Goal: Check status: Check status

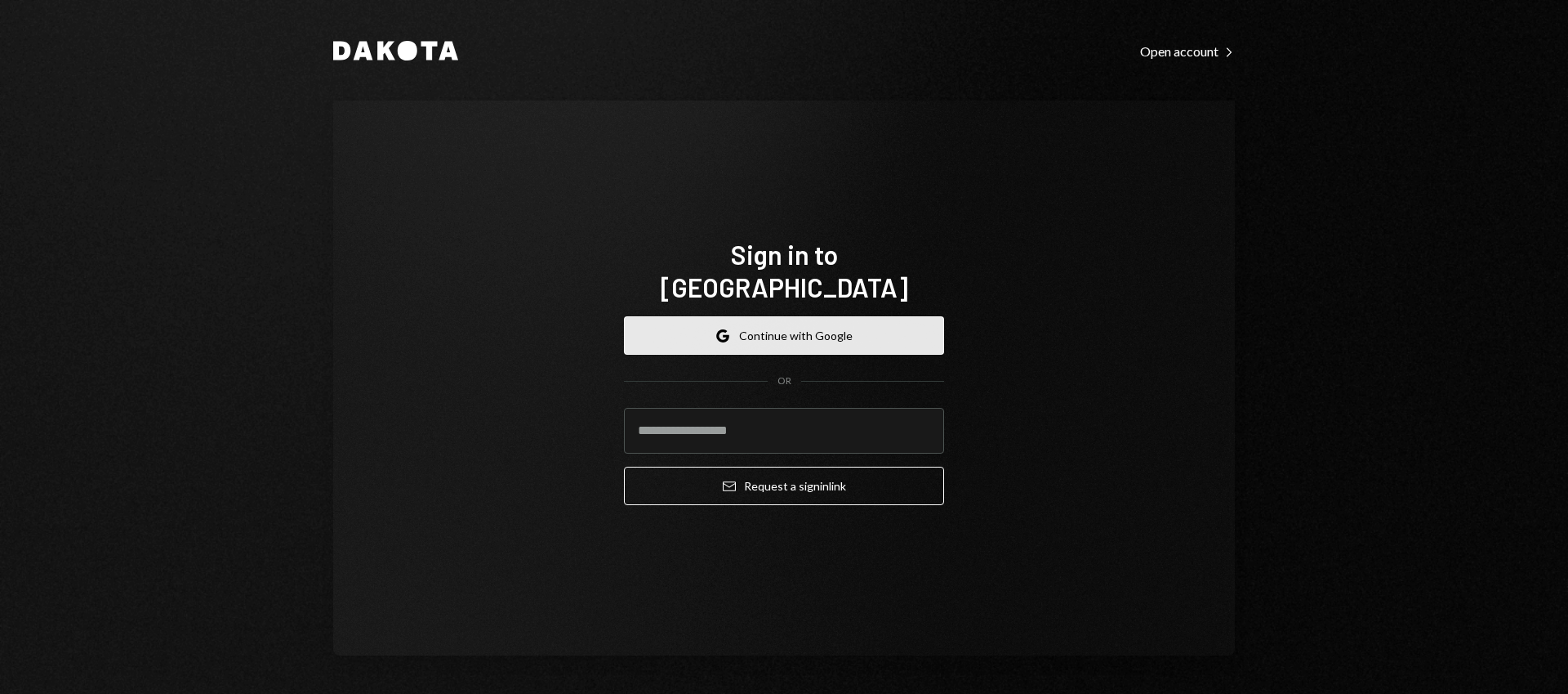
click at [814, 316] on button "Google Continue with Google" at bounding box center [784, 336] width 320 height 38
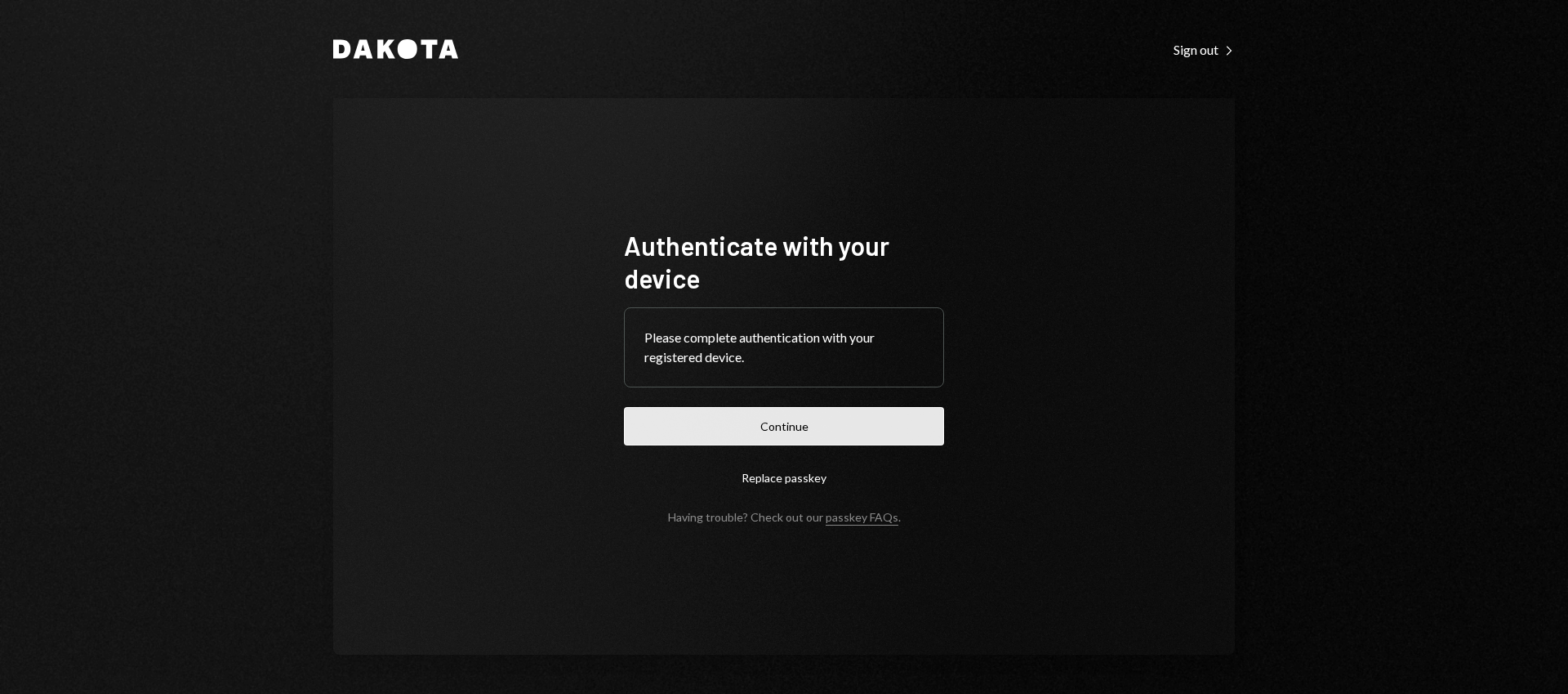
click at [803, 435] on button "Continue" at bounding box center [784, 426] width 320 height 38
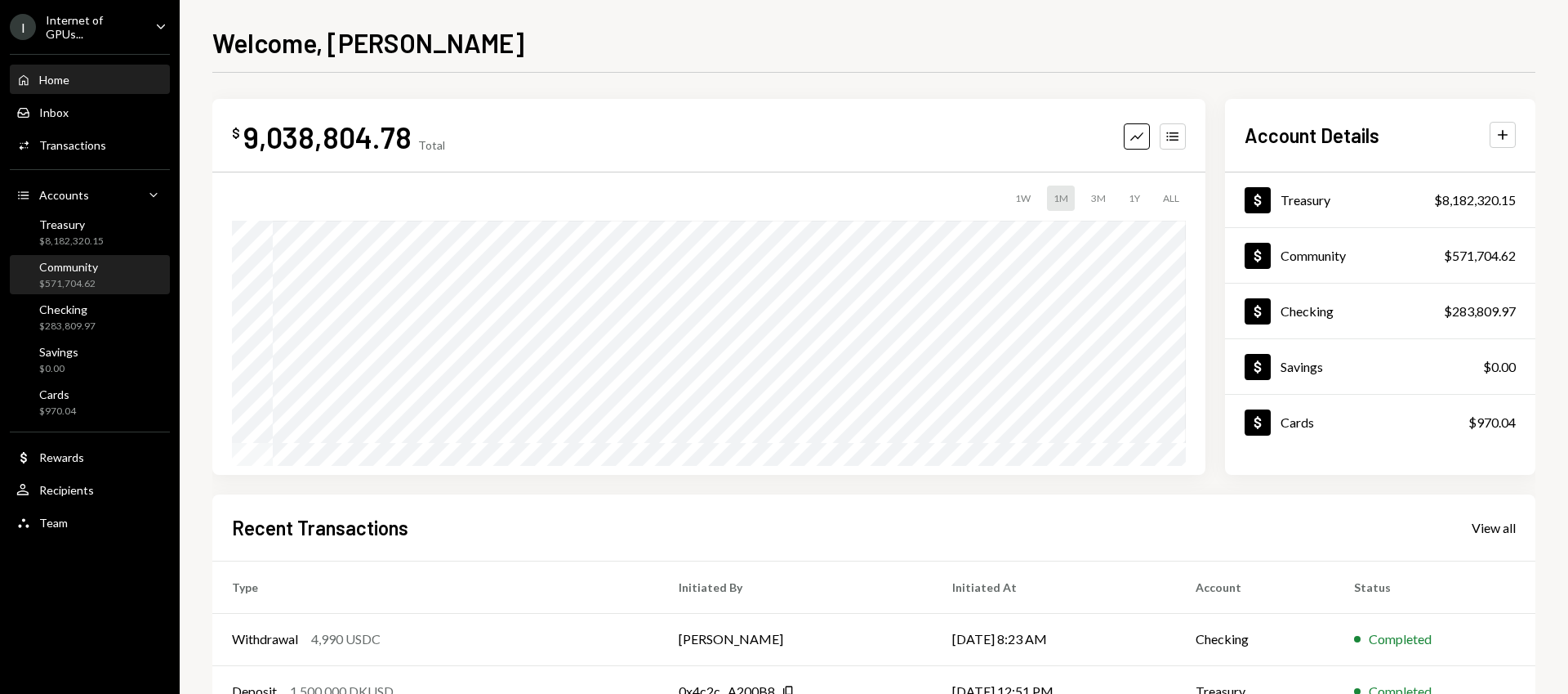
click at [88, 273] on div "Community $571,704.62" at bounding box center [69, 276] width 59 height 31
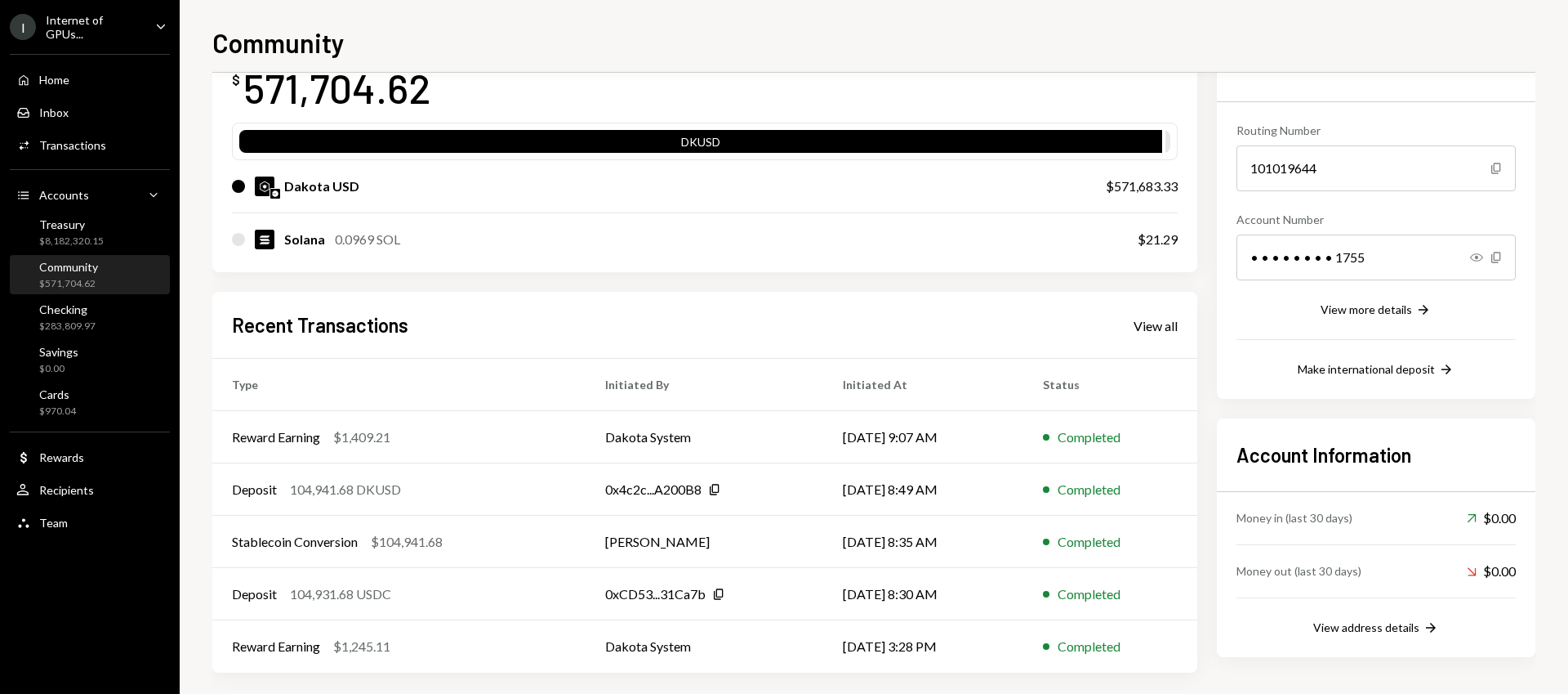
scroll to position [133, 0]
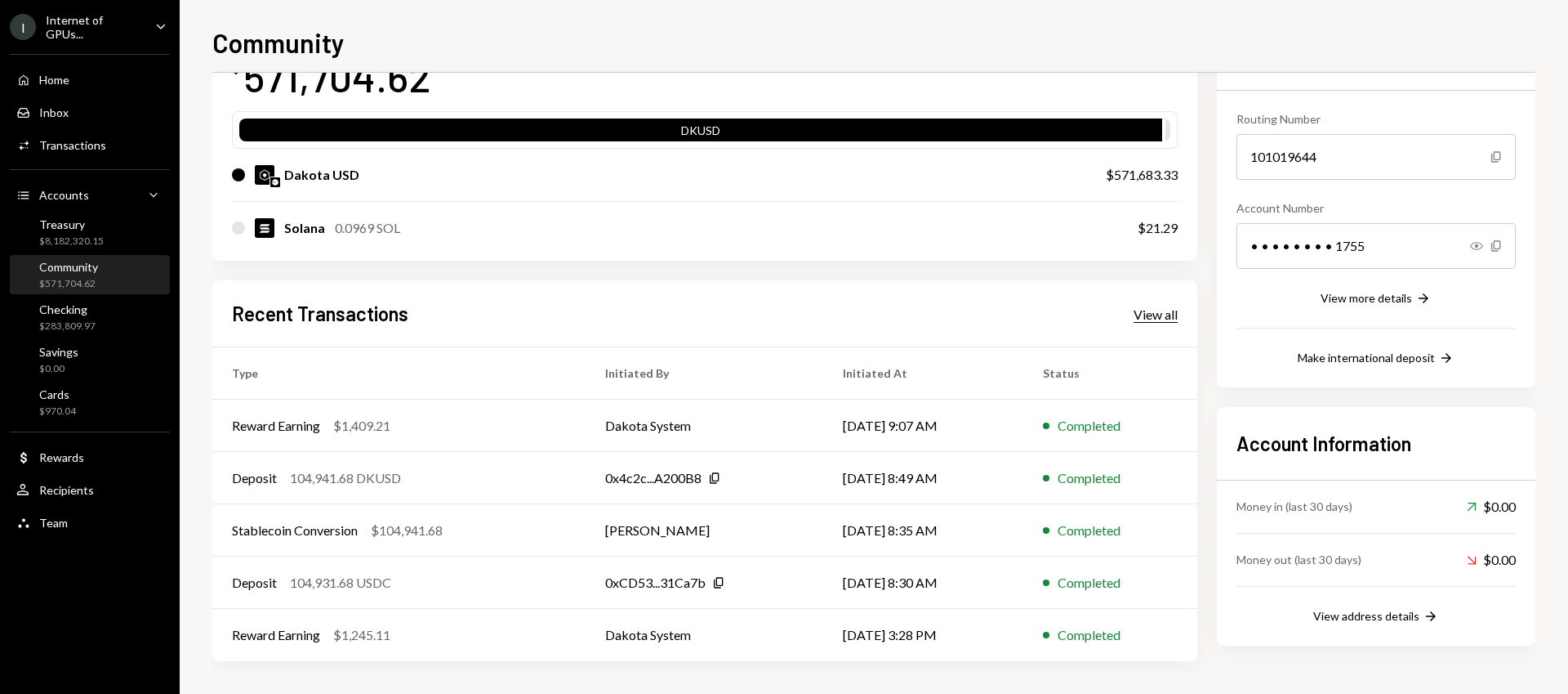
click at [1151, 317] on div "View all" at bounding box center [1156, 314] width 44 height 16
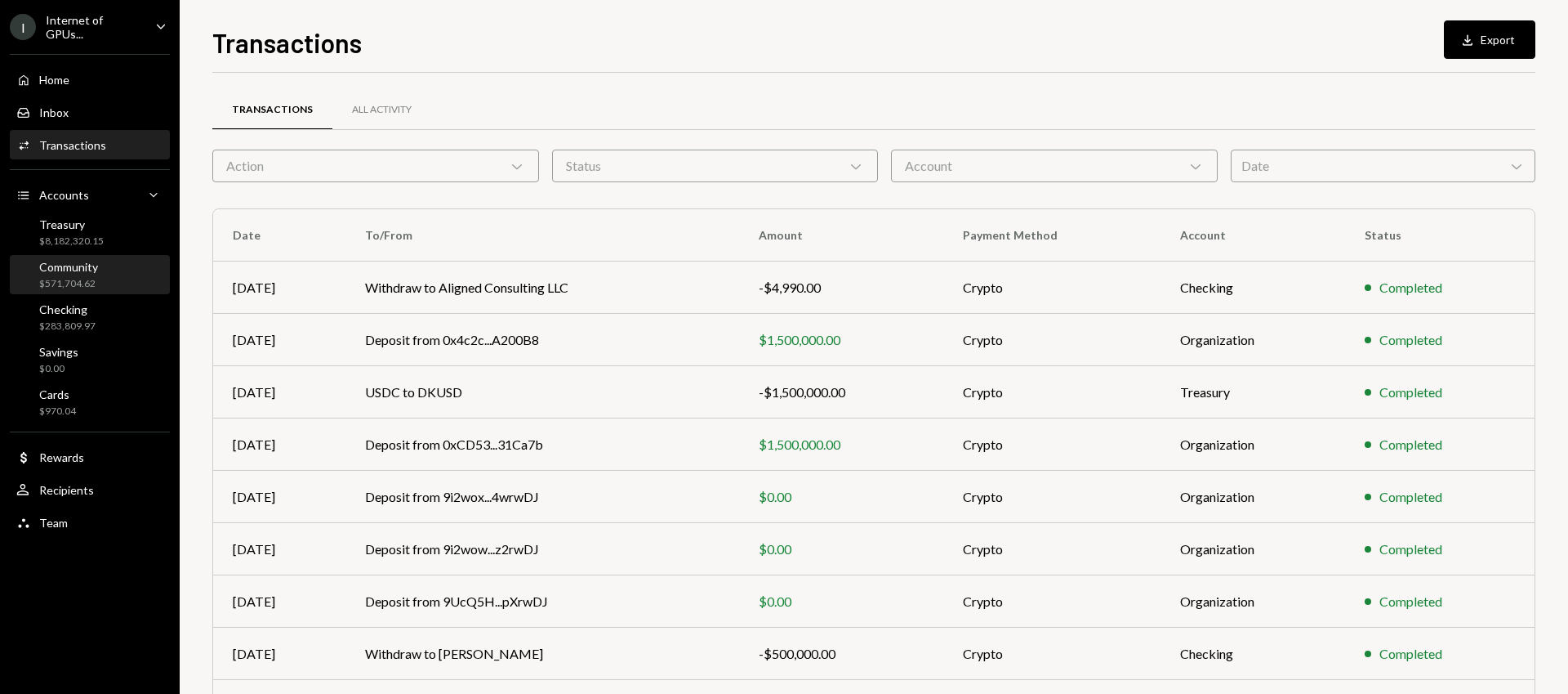
click at [92, 268] on div "Community" at bounding box center [69, 267] width 59 height 14
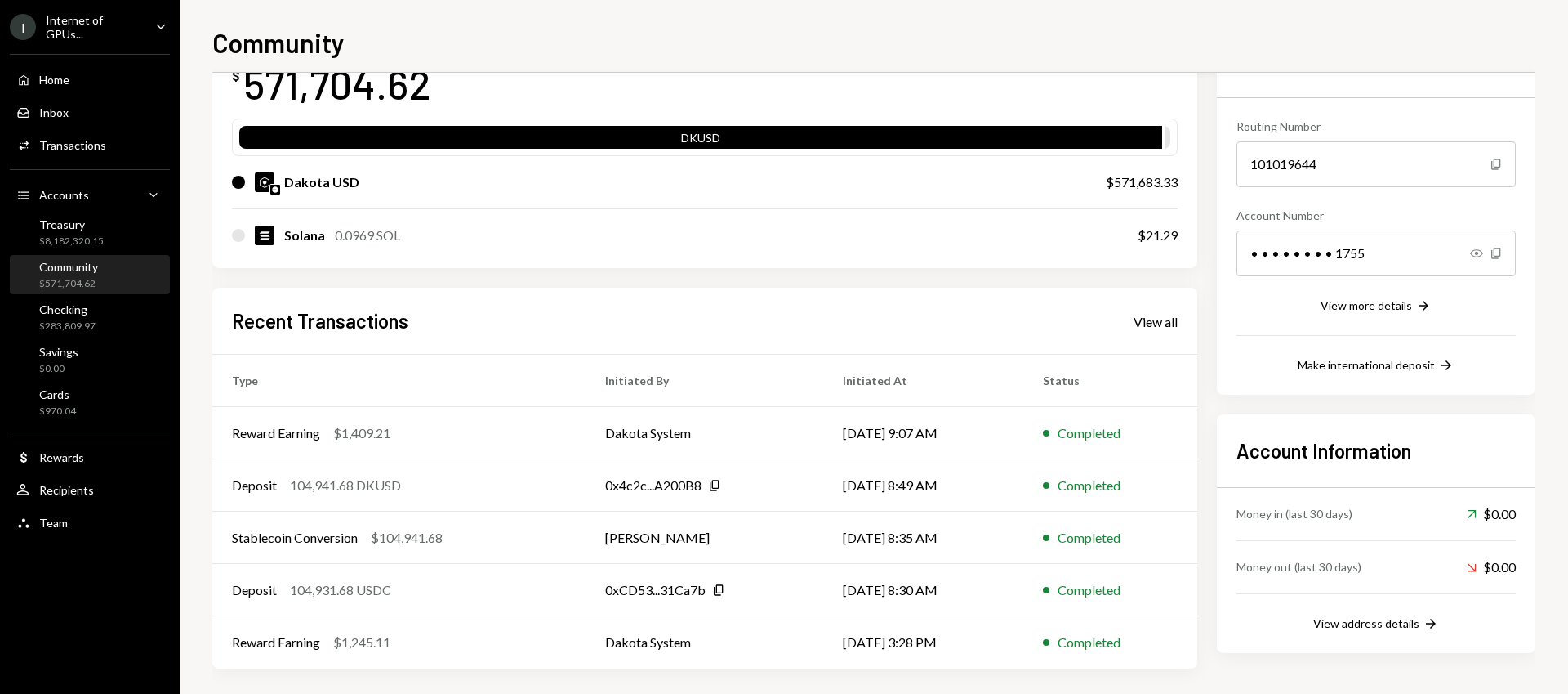
scroll to position [133, 0]
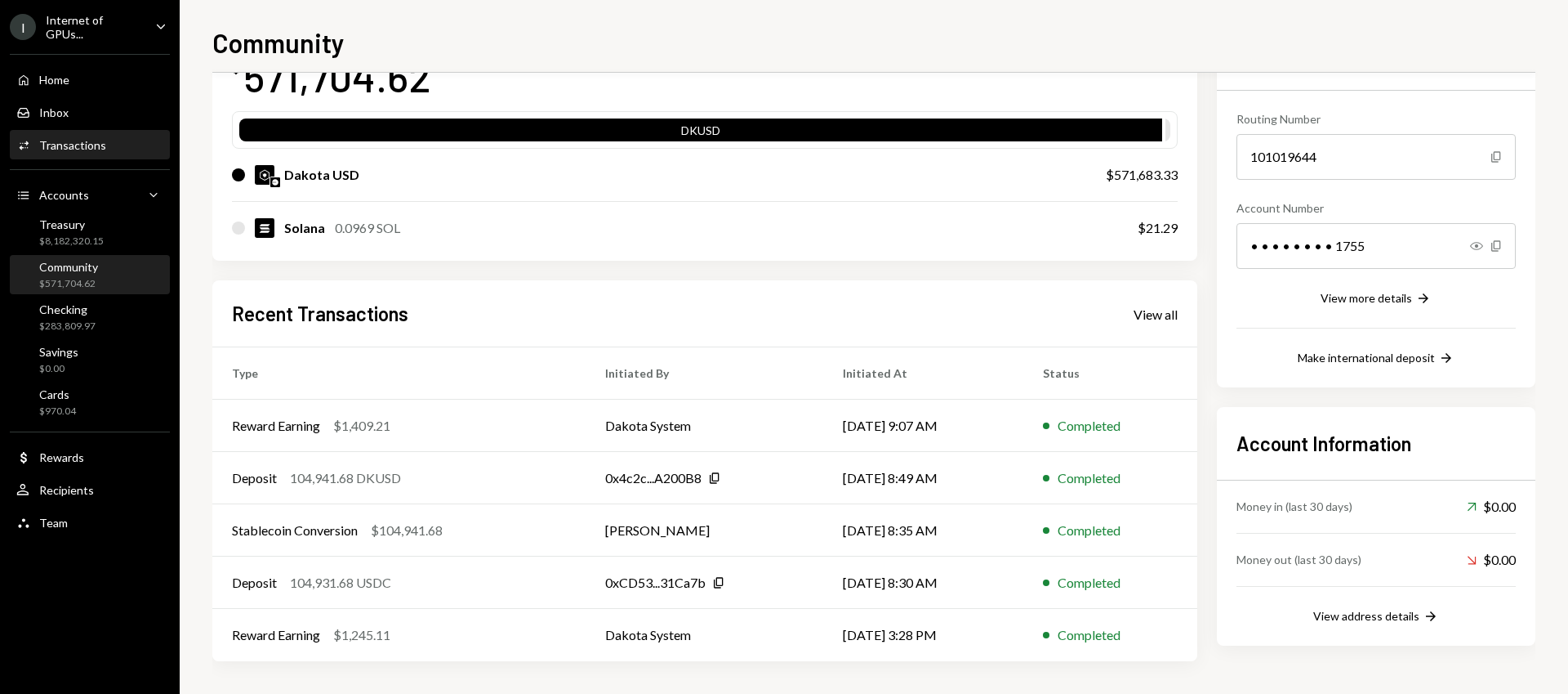
click at [106, 142] on div "Activities Transactions" at bounding box center [90, 145] width 147 height 14
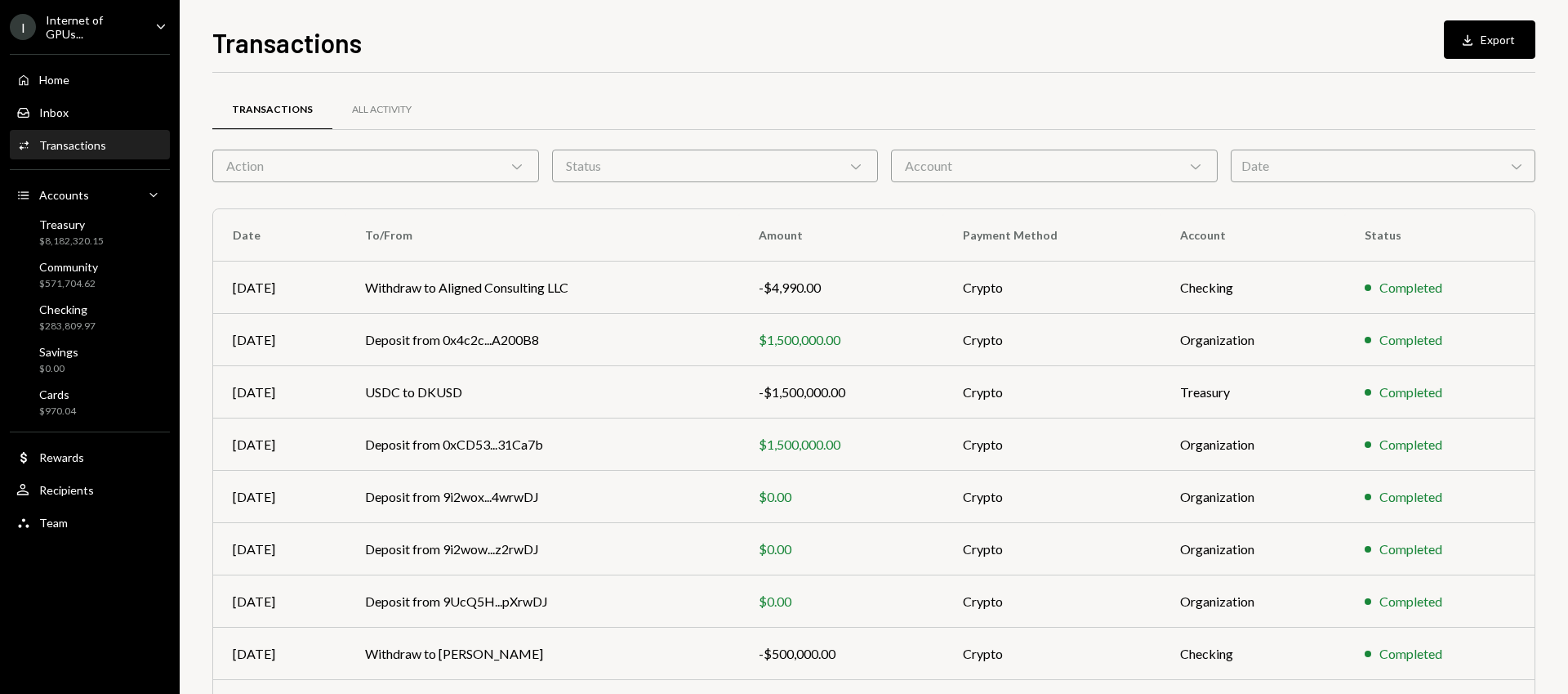
click at [417, 162] on div "Action Chevron Down" at bounding box center [376, 166] width 327 height 32
click at [961, 157] on div "Account Chevron Down" at bounding box center [1054, 166] width 327 height 32
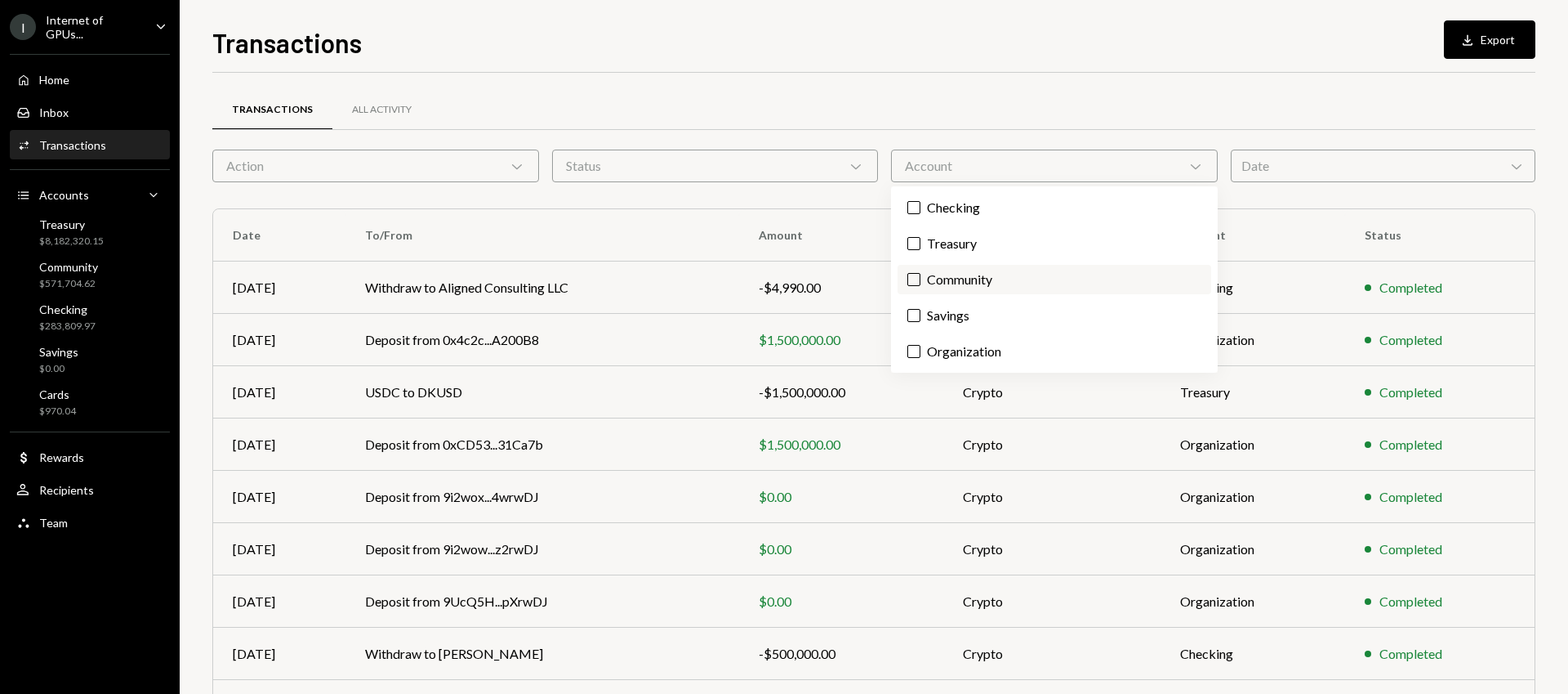
click at [956, 276] on label "Community" at bounding box center [1054, 279] width 314 height 30
click at [921, 276] on button "Community" at bounding box center [914, 279] width 13 height 13
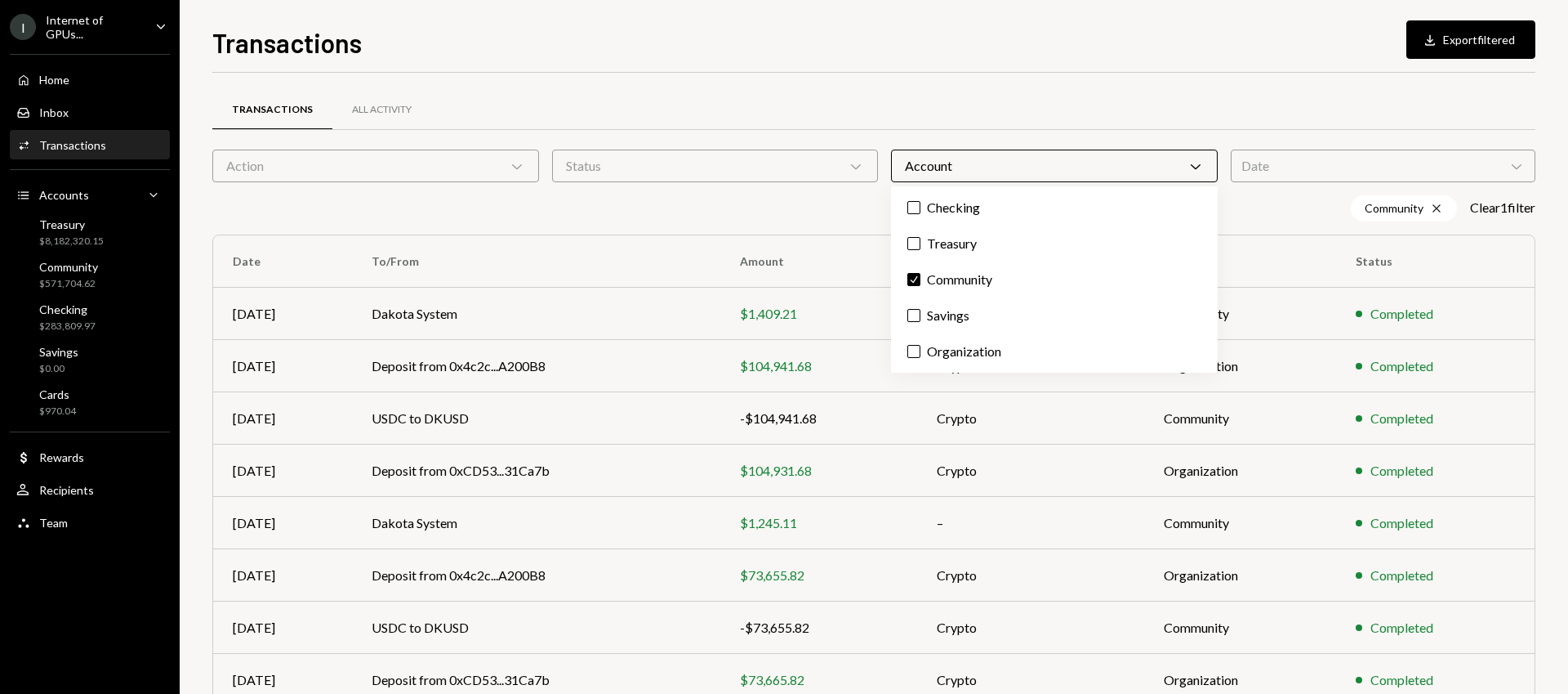
click at [1075, 105] on div "Transactions All Activity" at bounding box center [874, 110] width 1323 height 42
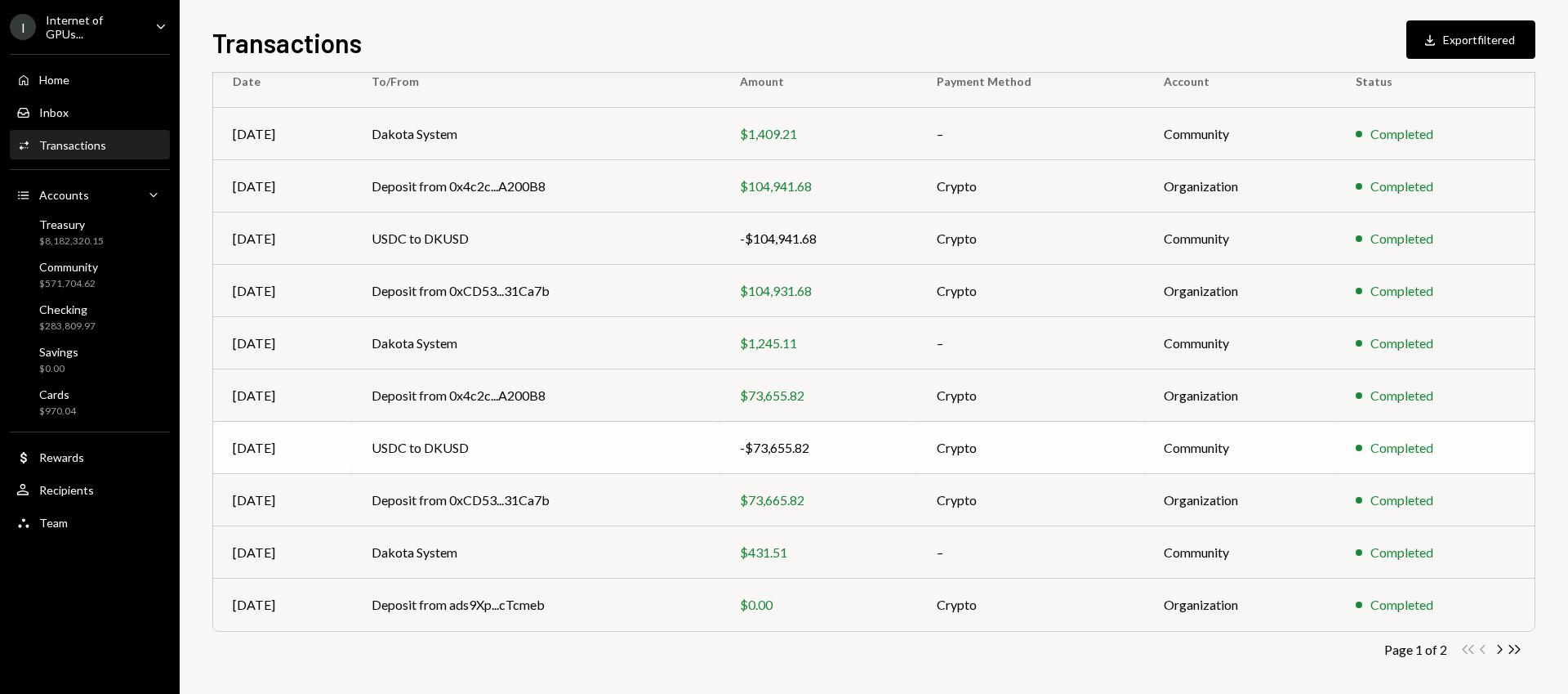
scroll to position [186, 0]
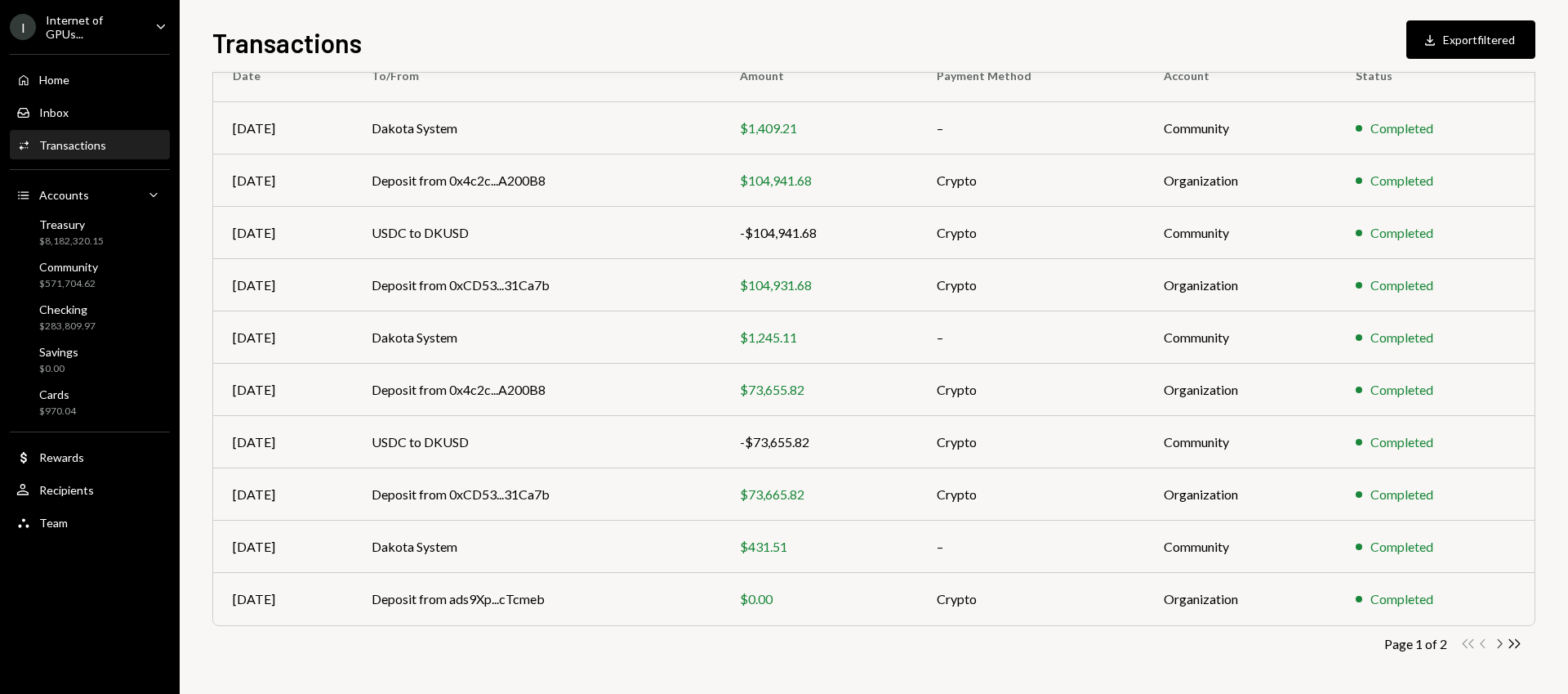
click at [1502, 643] on icon "Chevron Right" at bounding box center [1499, 643] width 15 height 15
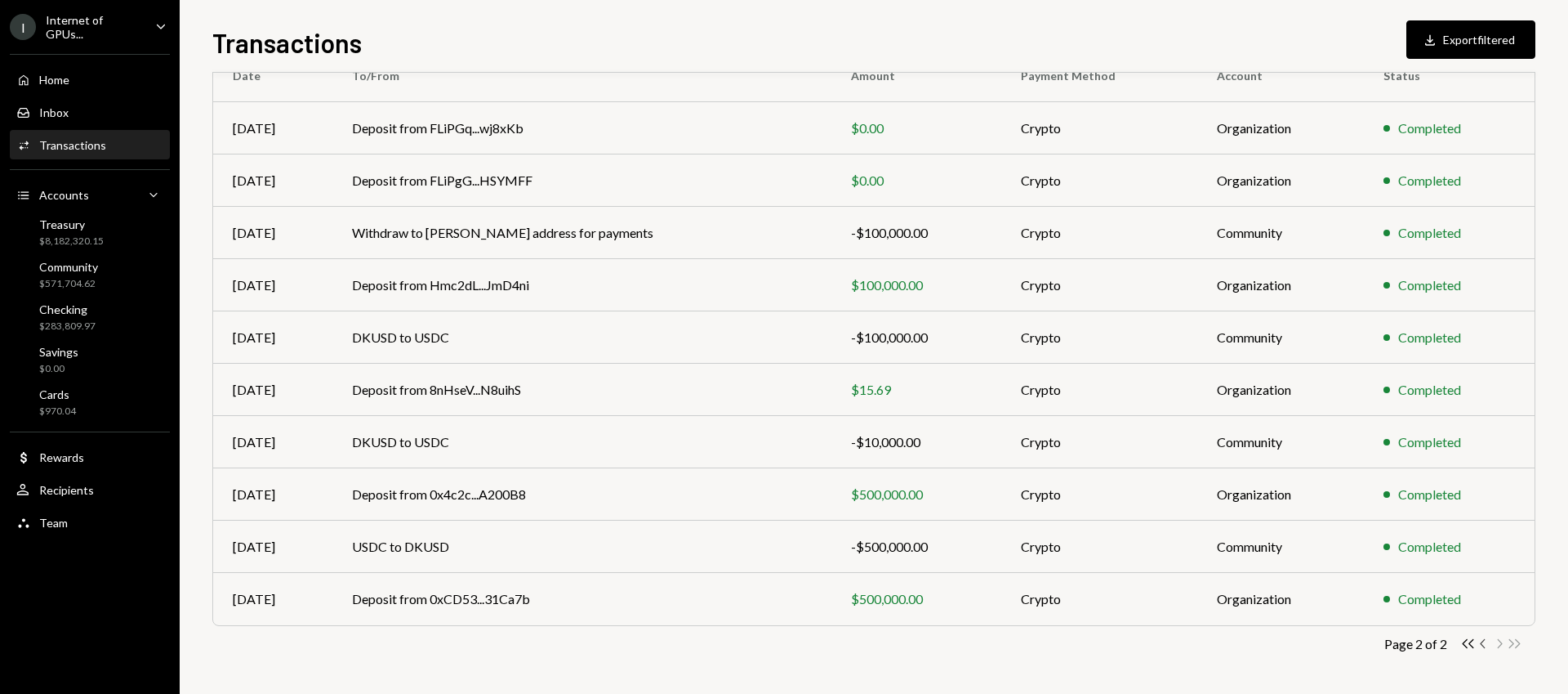
click at [1482, 643] on icon "Chevron Left" at bounding box center [1484, 643] width 15 height 15
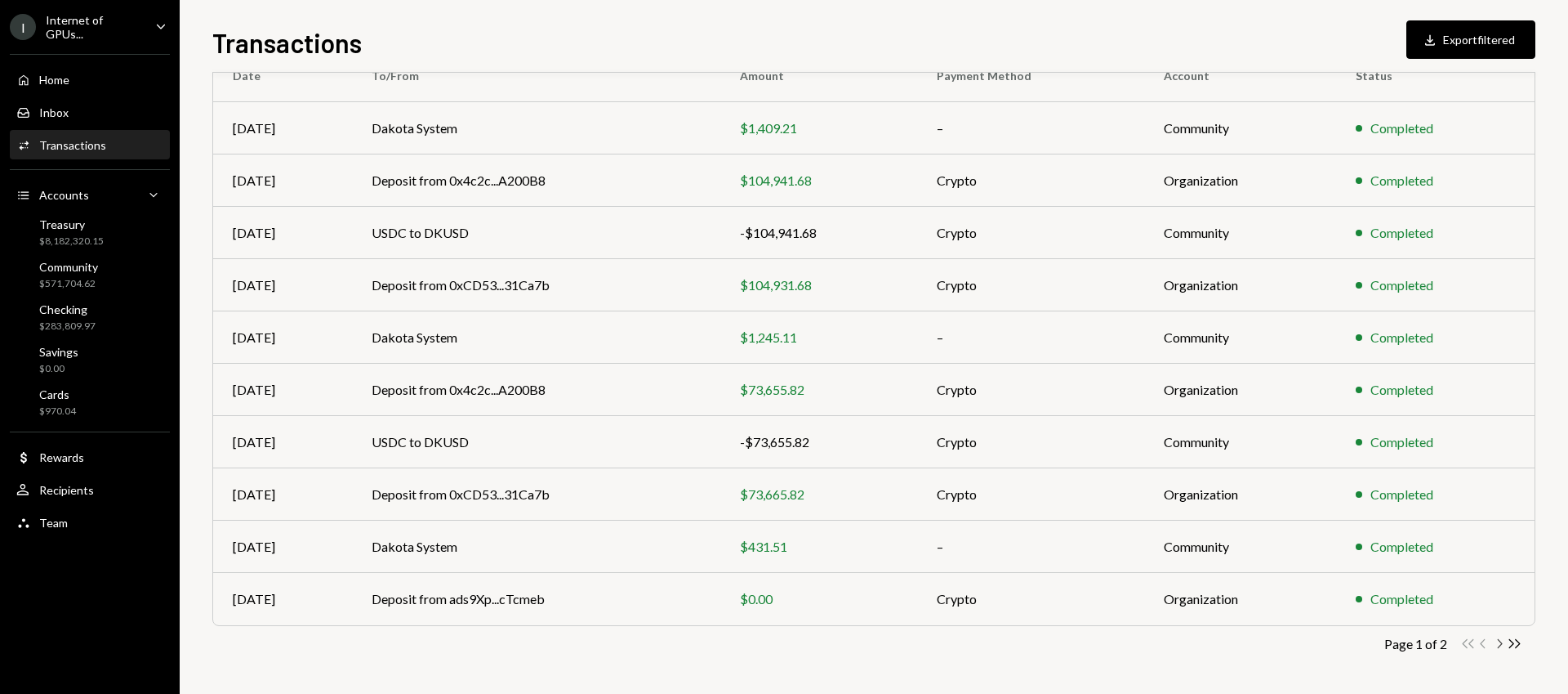
click at [1499, 643] on icon "Chevron Right" at bounding box center [1499, 643] width 15 height 15
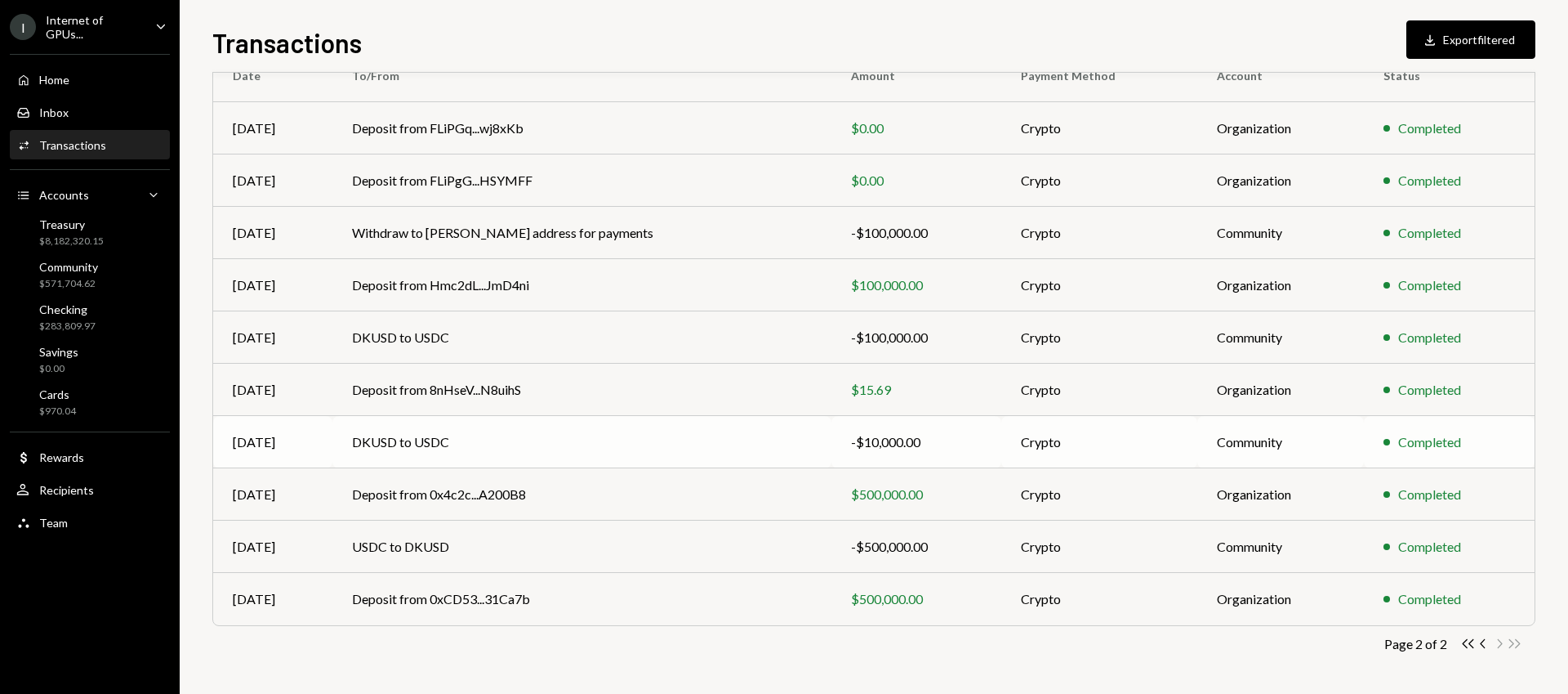
click at [877, 443] on div "-$10,000.00" at bounding box center [916, 441] width 131 height 20
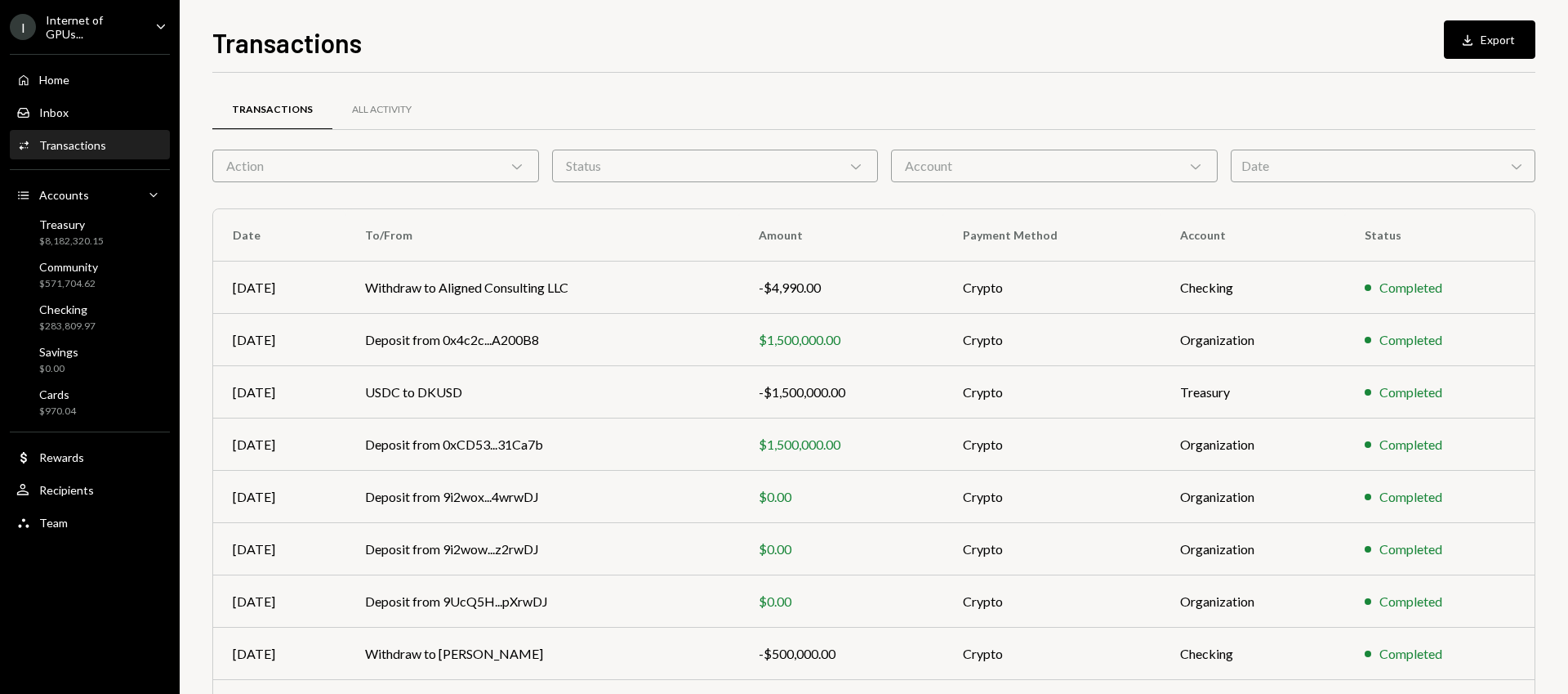
click at [1005, 169] on div "Account Chevron Down" at bounding box center [1054, 166] width 327 height 32
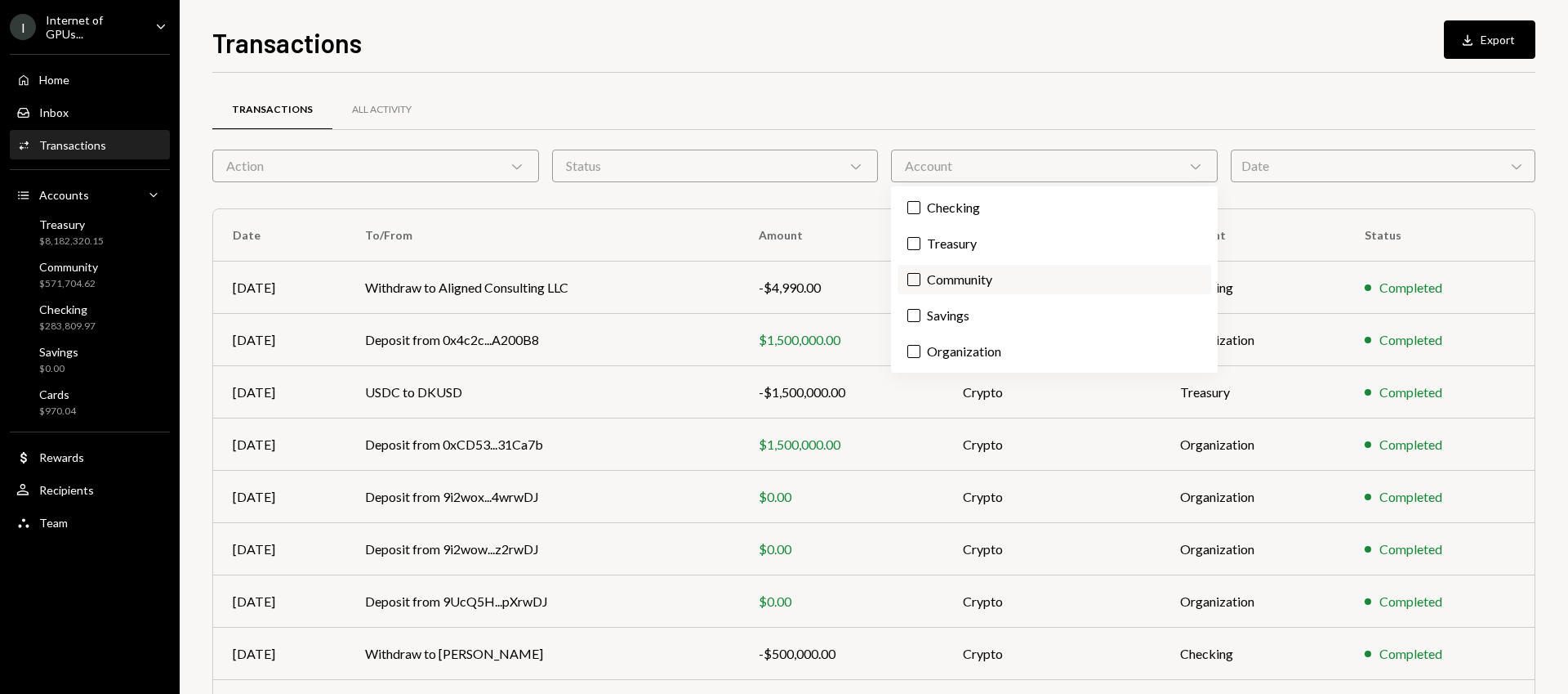
click at [974, 281] on label "Community" at bounding box center [1054, 279] width 314 height 30
click at [921, 281] on button "Community" at bounding box center [914, 279] width 13 height 13
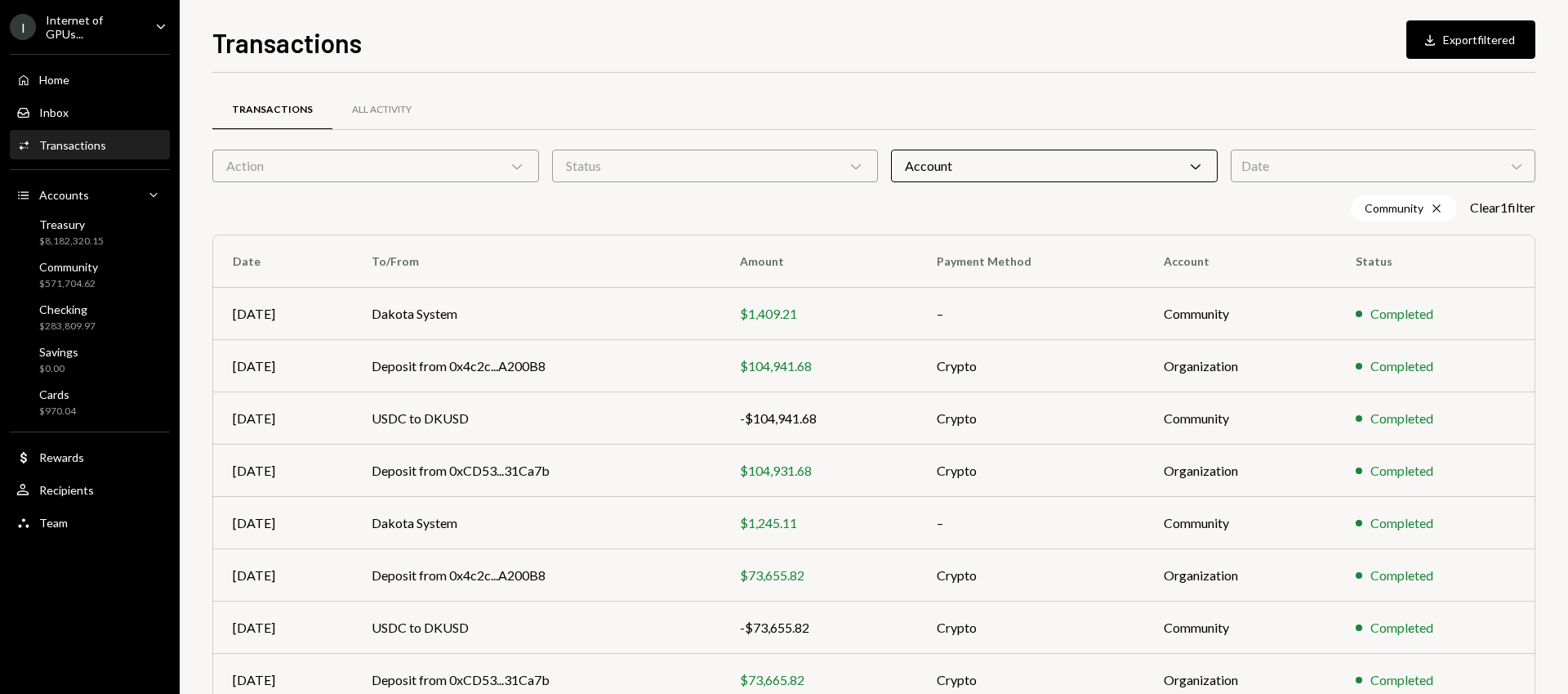
drag, startPoint x: 1177, startPoint y: 102, endPoint x: 1178, endPoint y: 111, distance: 9.1
click at [1178, 102] on div "Transactions All Activity" at bounding box center [874, 110] width 1323 height 42
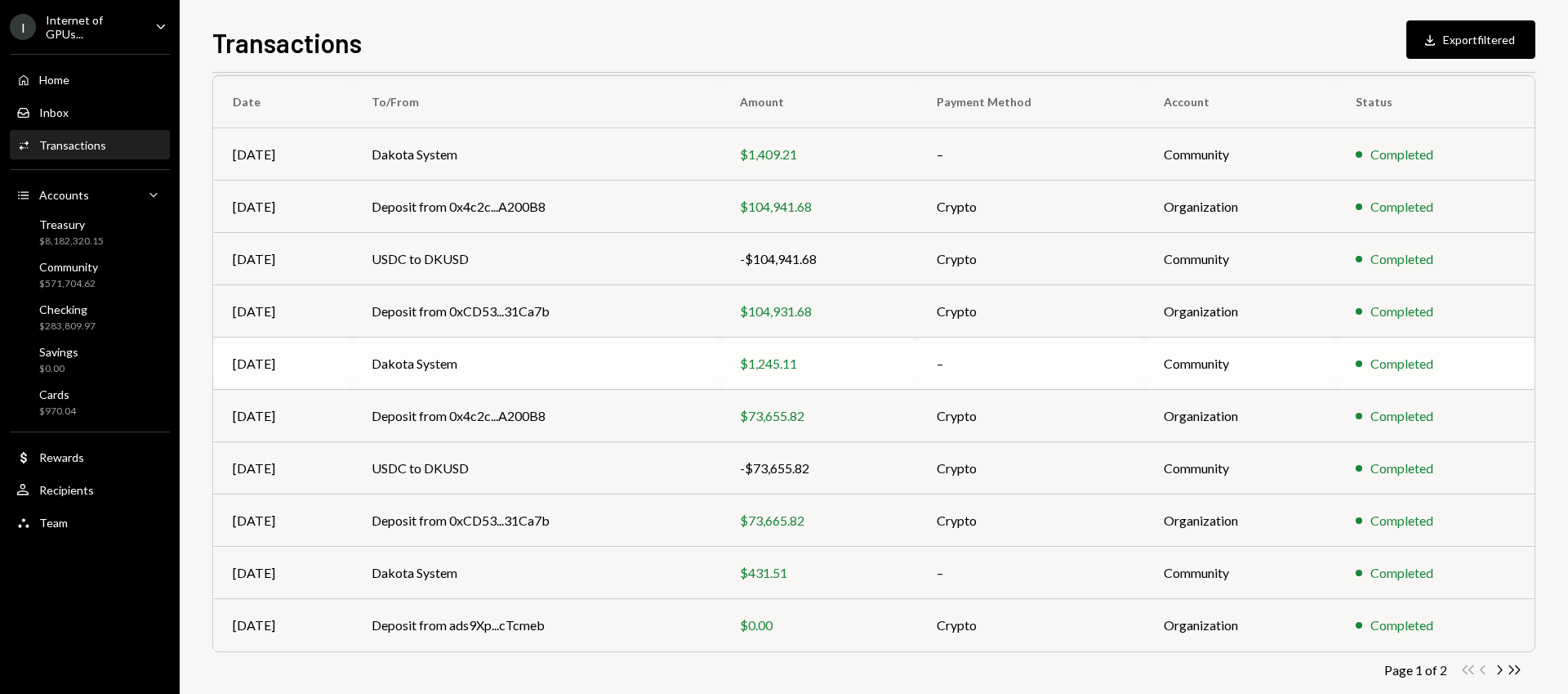
scroll to position [186, 0]
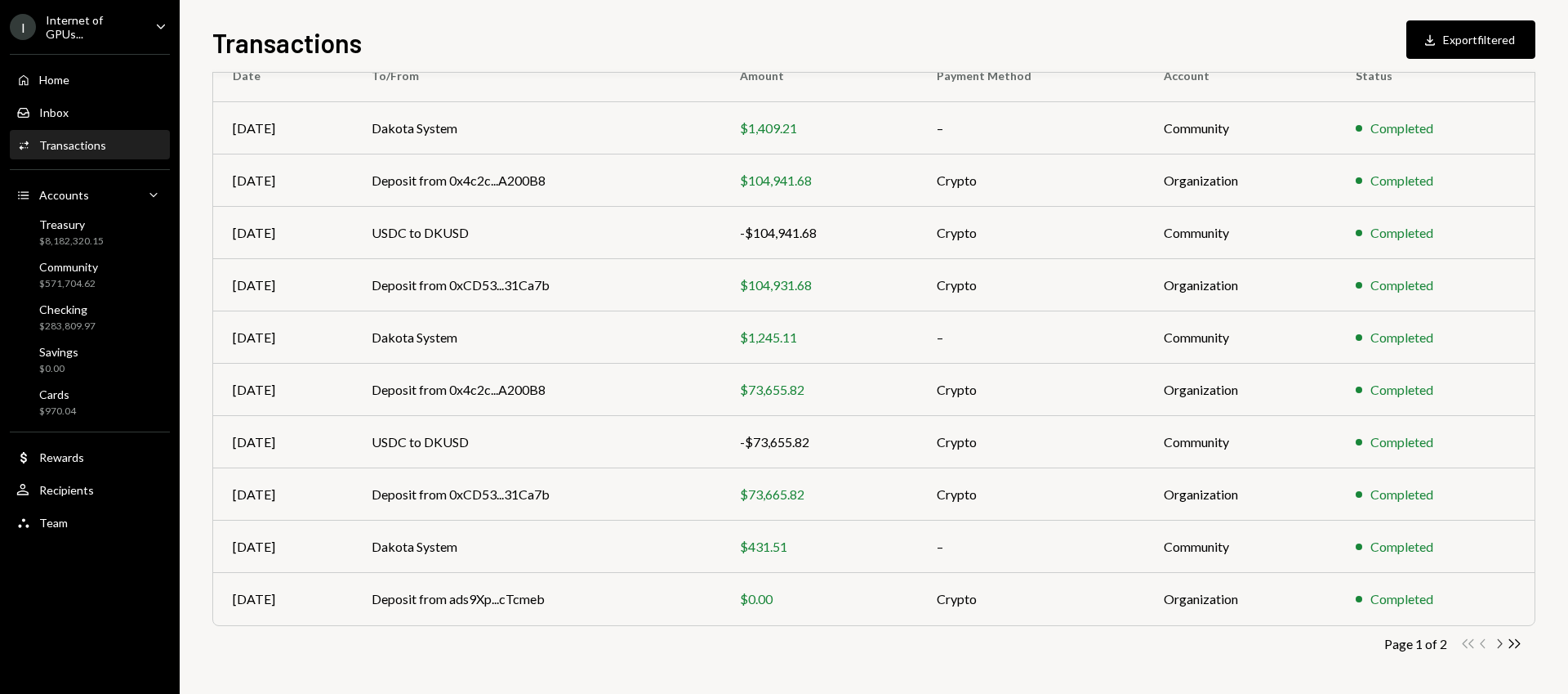
click at [1500, 643] on icon "button" at bounding box center [1500, 643] width 5 height 9
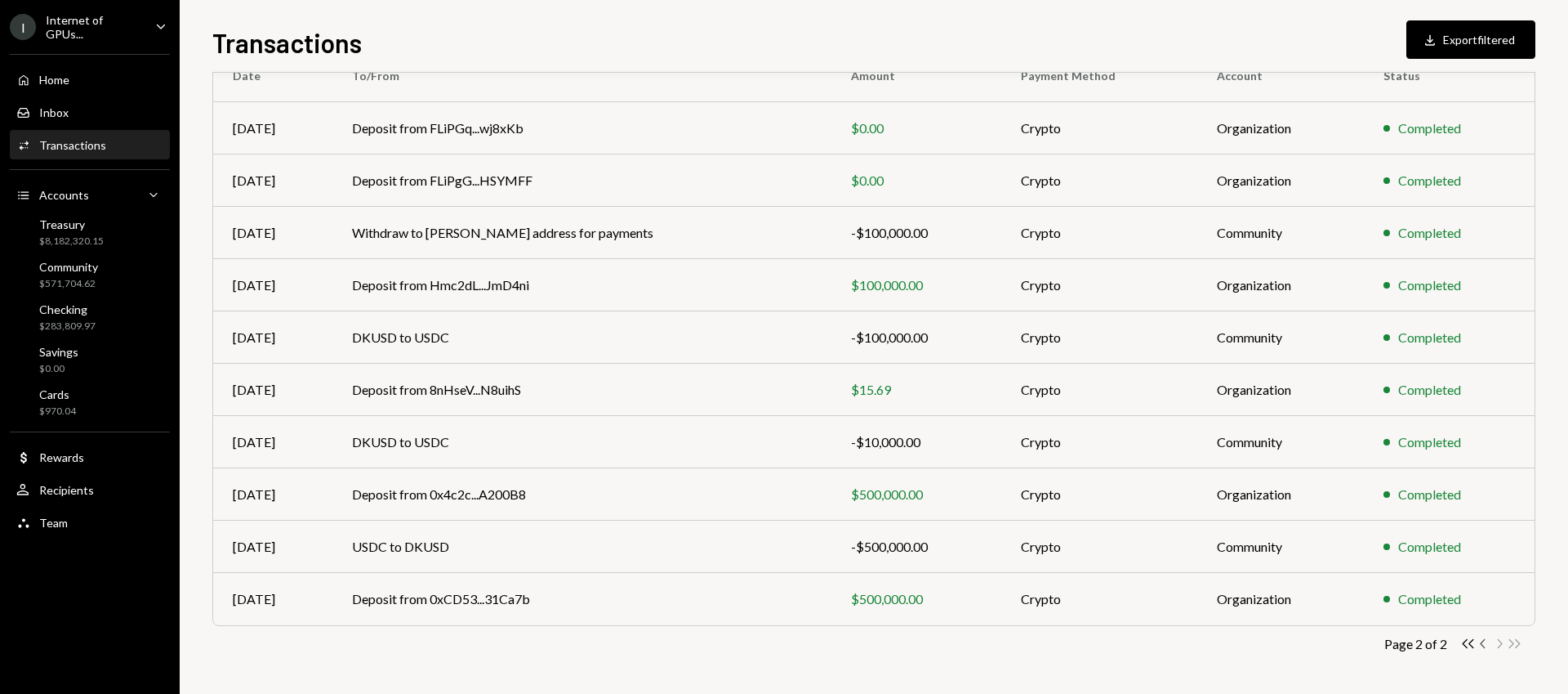
click at [1482, 643] on icon "Chevron Left" at bounding box center [1484, 643] width 15 height 15
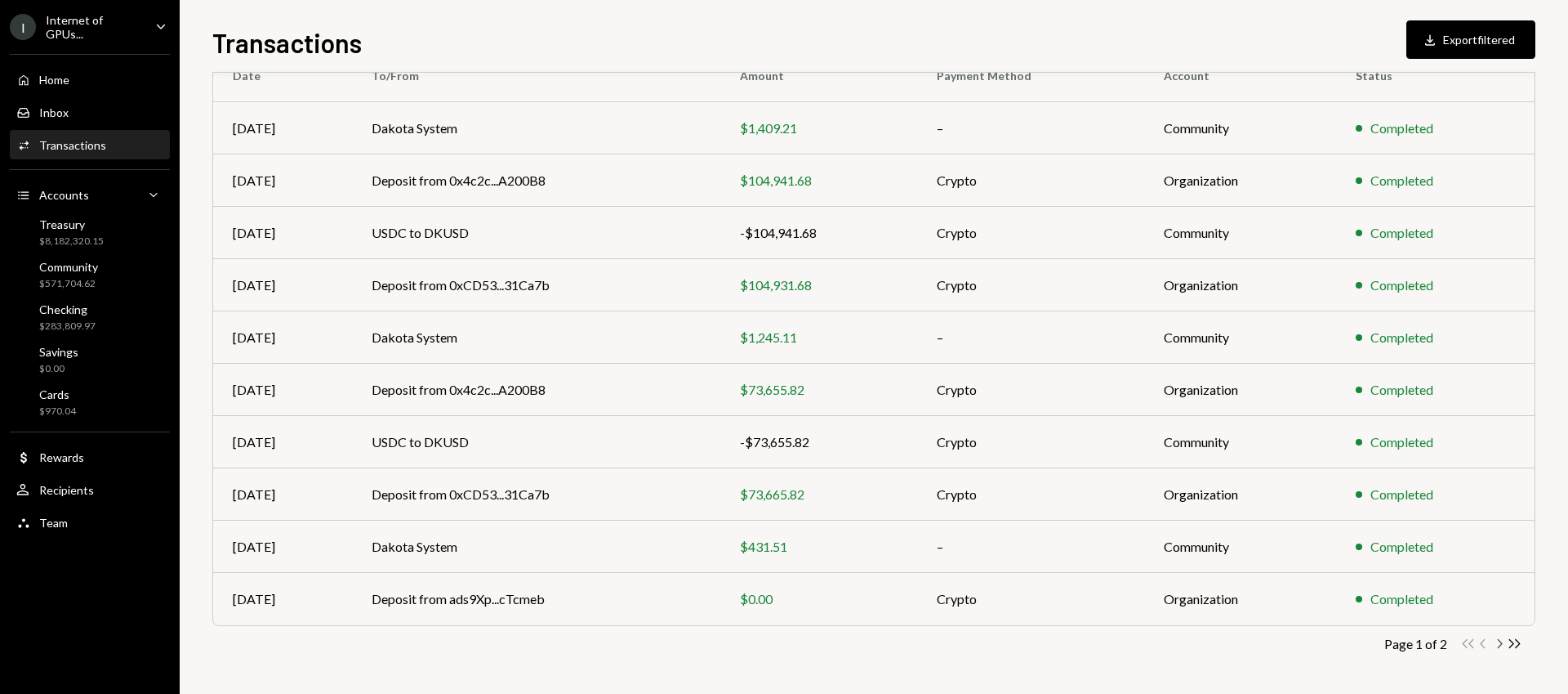
click at [1496, 646] on icon "Chevron Right" at bounding box center [1499, 643] width 15 height 15
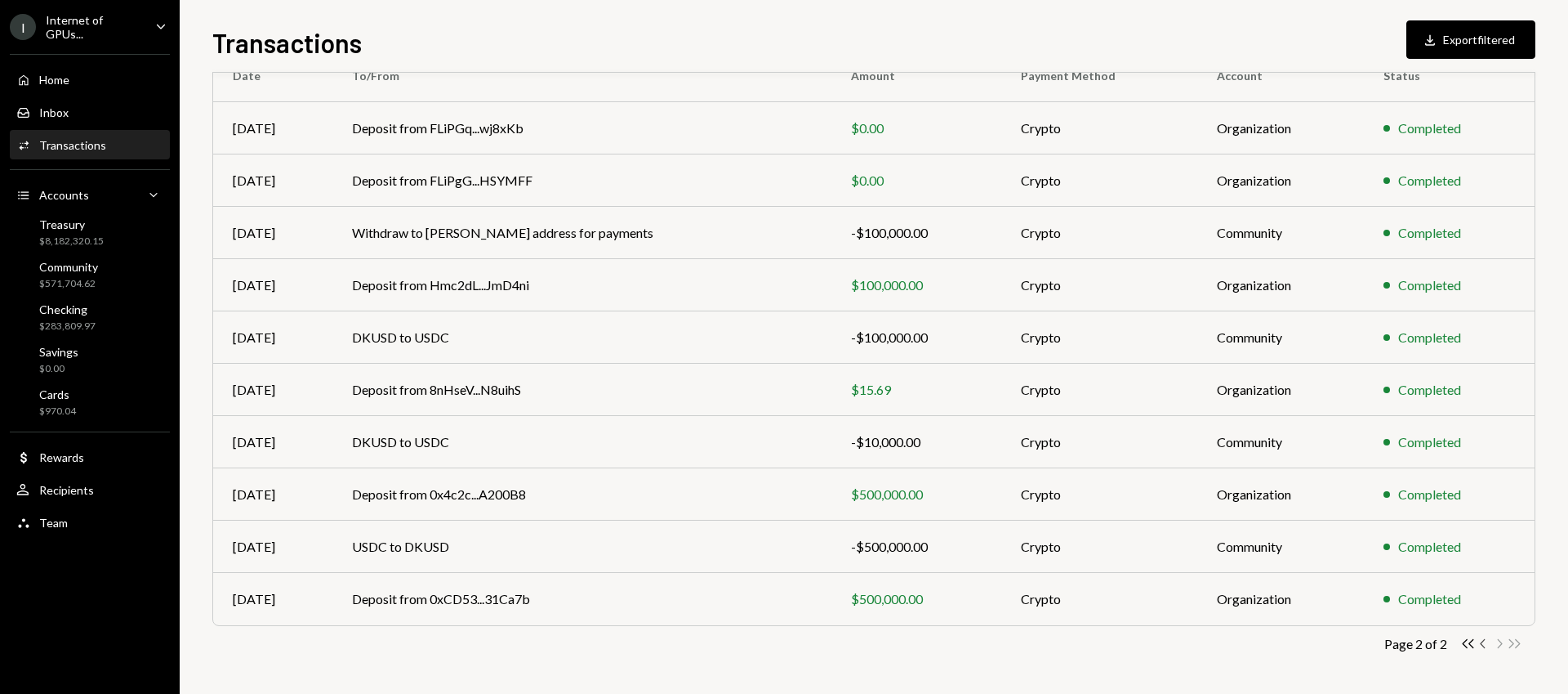
click at [1486, 643] on icon "Chevron Left" at bounding box center [1484, 643] width 15 height 15
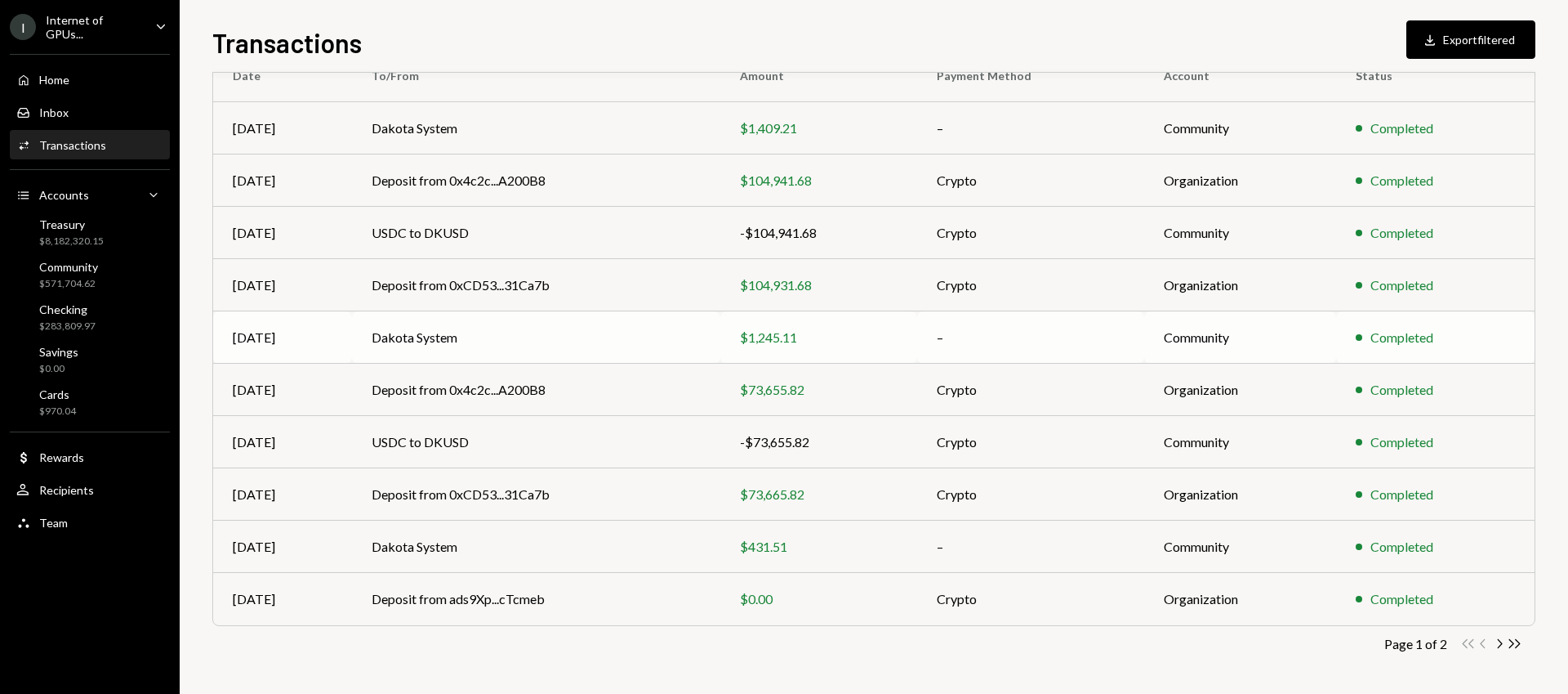
scroll to position [145, 0]
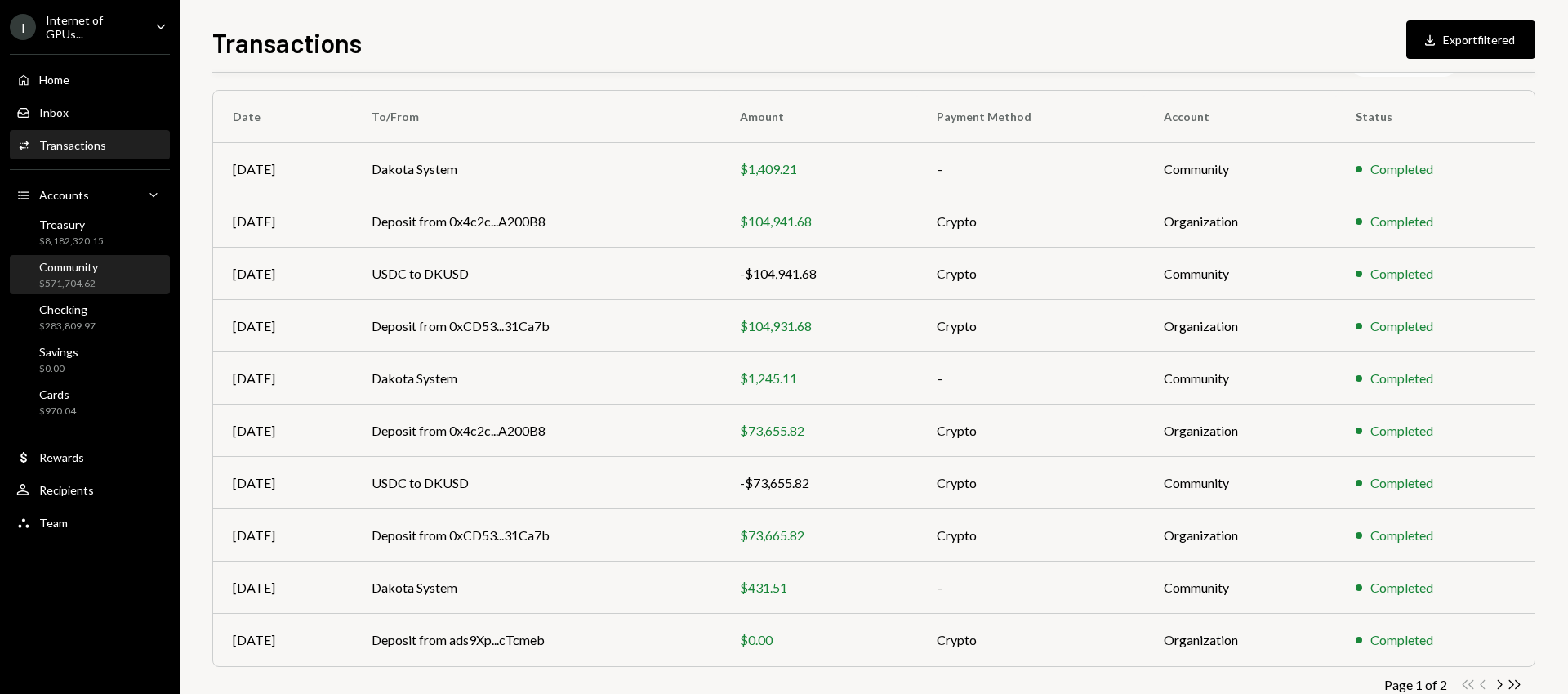
click at [97, 279] on div "$571,704.62" at bounding box center [69, 284] width 59 height 14
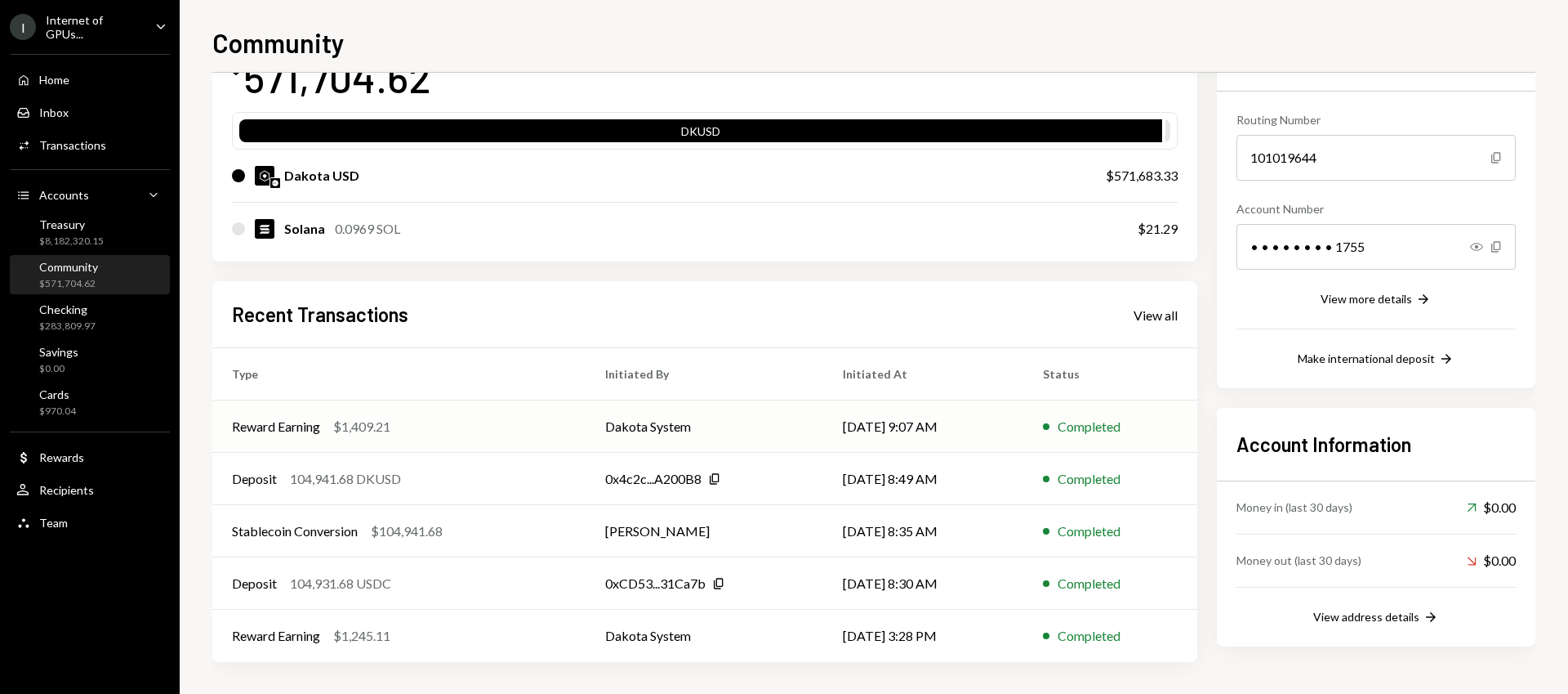
scroll to position [133, 0]
click at [1395, 619] on div "View address details" at bounding box center [1366, 615] width 106 height 14
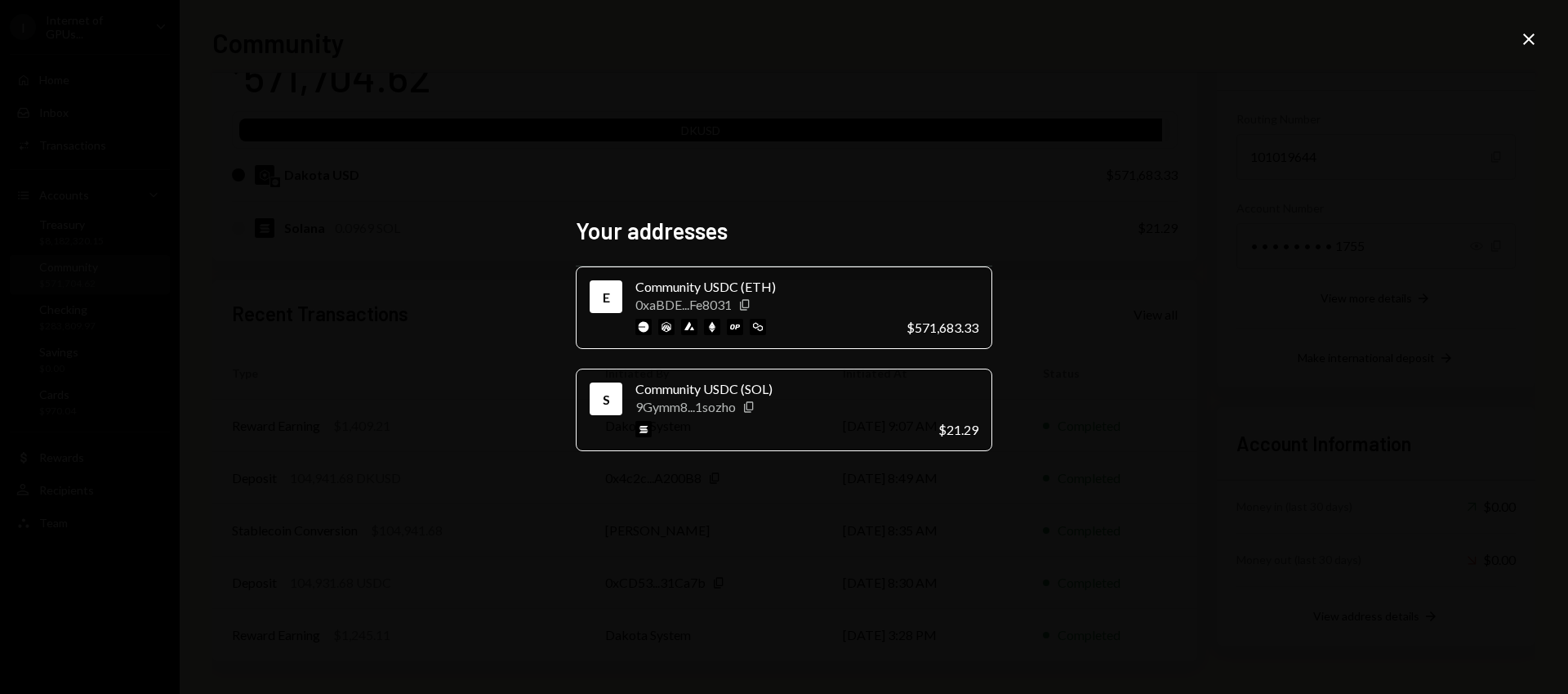
click at [873, 306] on div "0xaBDE...Fe8031 Copy" at bounding box center [764, 304] width 258 height 15
click at [747, 306] on icon "Copy" at bounding box center [745, 305] width 13 height 13
click at [1136, 255] on div "Your addresses E Community USDC (ETH) 0xaBDE...Fe8031 Copy $571,683.33 S Commun…" at bounding box center [784, 347] width 1568 height 694
click at [1530, 43] on icon "Close" at bounding box center [1529, 39] width 20 height 20
